Goal: Task Accomplishment & Management: Complete application form

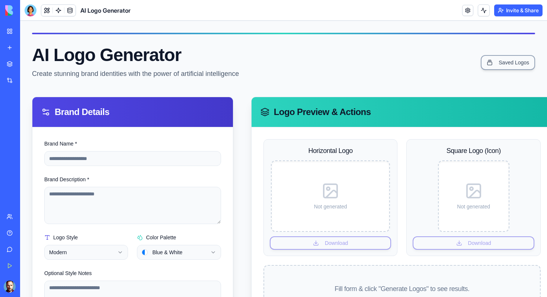
click at [13, 32] on link "My Workspace" at bounding box center [17, 31] width 30 height 15
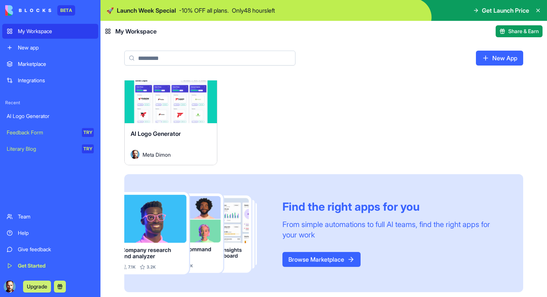
scroll to position [17, 0]
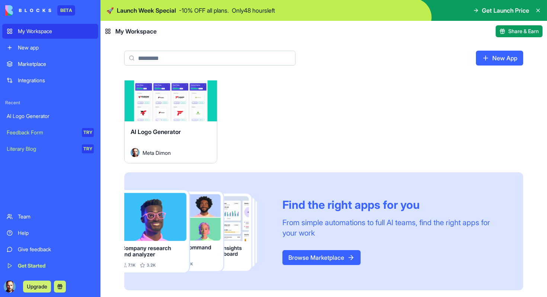
click at [297, 261] on link "Browse Marketplace" at bounding box center [321, 257] width 78 height 15
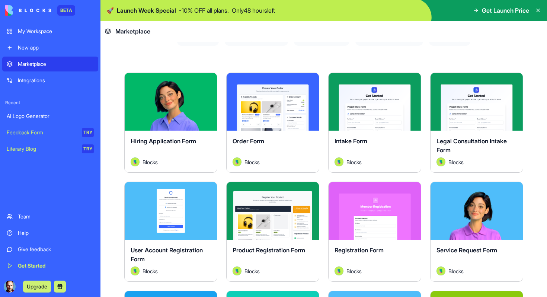
scroll to position [125, 0]
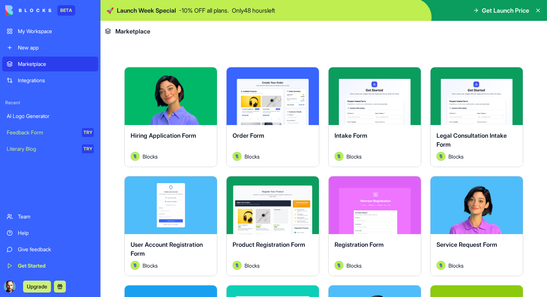
click at [189, 123] on div "Explore" at bounding box center [171, 96] width 92 height 58
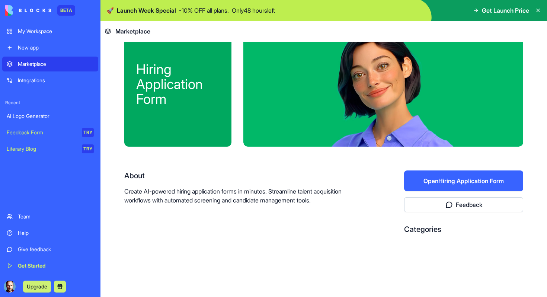
click at [181, 95] on div "Hiring Application Form" at bounding box center [177, 84] width 83 height 45
click at [411, 177] on button "Open Hiring Application Form" at bounding box center [463, 180] width 119 height 21
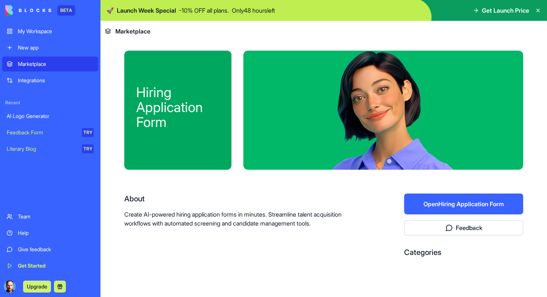
click at [58, 48] on div "New app" at bounding box center [56, 47] width 76 height 7
